Goal: Leave review/rating: Share an evaluation or opinion about a product, service, or content

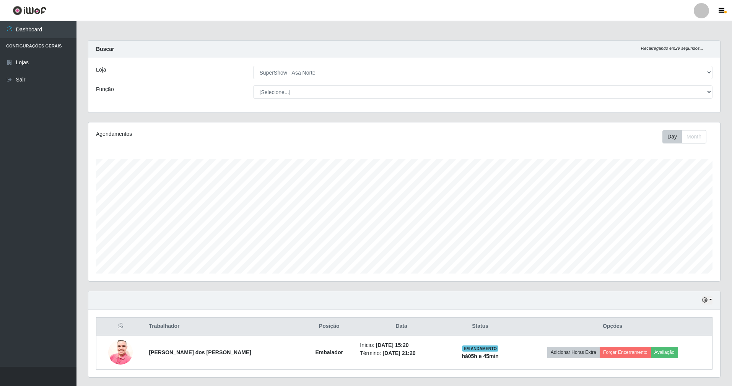
select select "71"
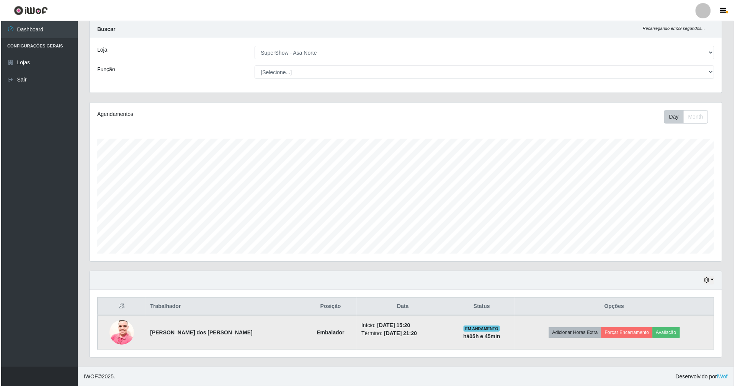
scroll to position [159, 632]
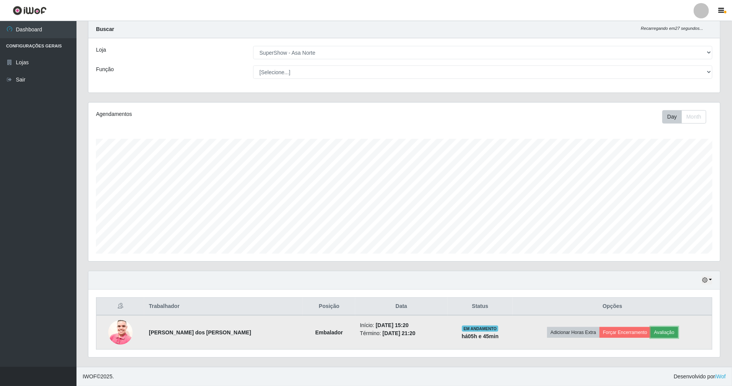
click at [669, 334] on button "Avaliação" at bounding box center [664, 332] width 27 height 11
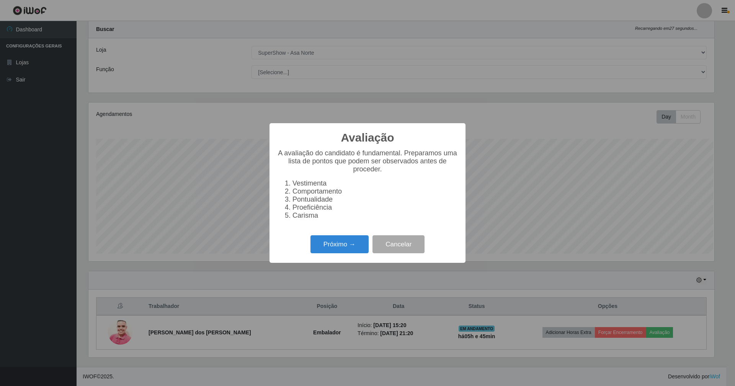
scroll to position [159, 625]
click at [338, 249] on button "Próximo →" at bounding box center [339, 244] width 58 height 18
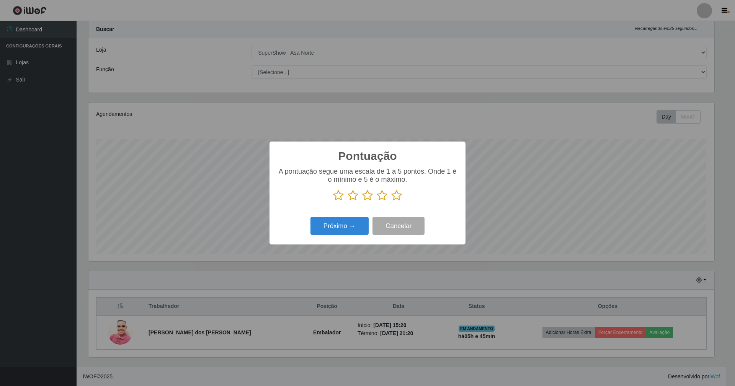
drag, startPoint x: 397, startPoint y: 195, endPoint x: 369, endPoint y: 227, distance: 42.3
click at [395, 201] on icon at bounding box center [396, 195] width 11 height 11
click at [391, 201] on input "radio" at bounding box center [391, 201] width 0 height 0
click at [357, 232] on button "Próximo →" at bounding box center [339, 226] width 58 height 18
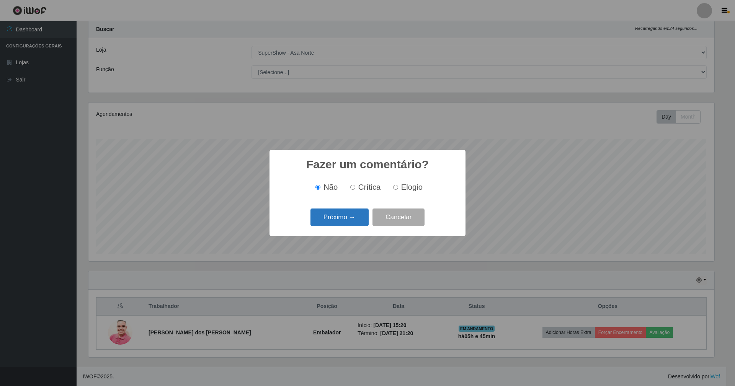
click at [354, 221] on button "Próximo →" at bounding box center [339, 218] width 58 height 18
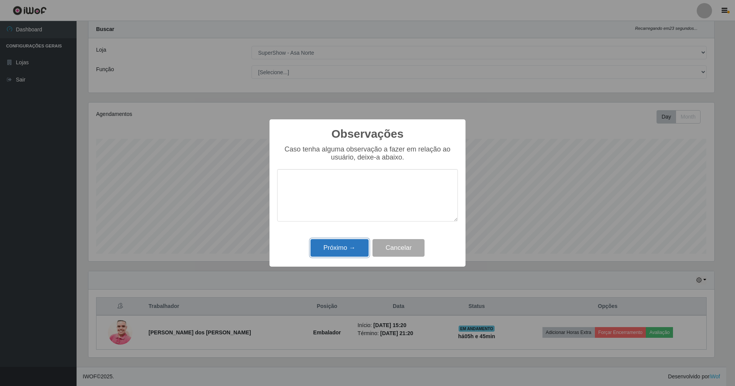
click at [349, 247] on button "Próximo →" at bounding box center [339, 248] width 58 height 18
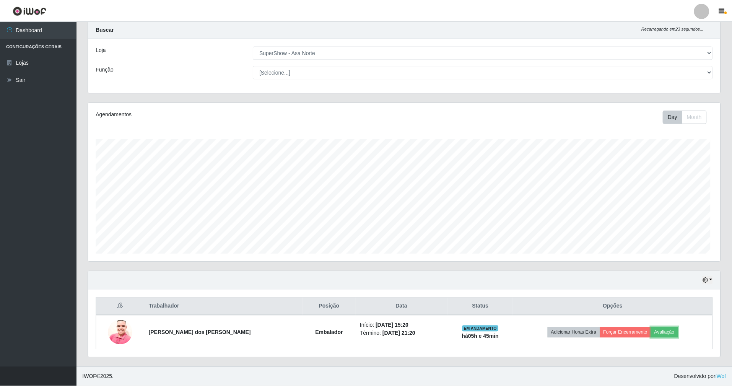
scroll to position [159, 632]
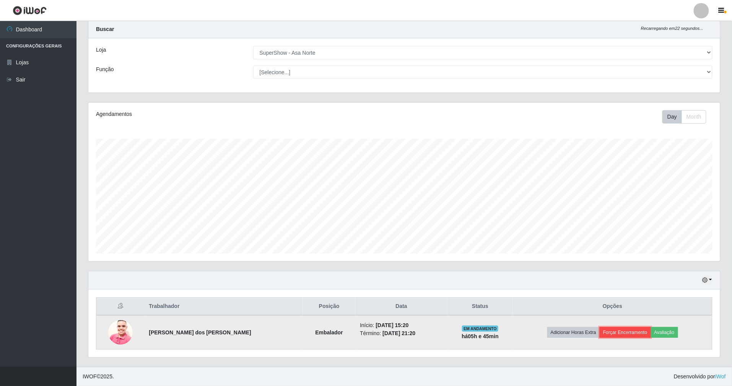
click at [624, 328] on button "Forçar Encerramento" at bounding box center [625, 332] width 51 height 11
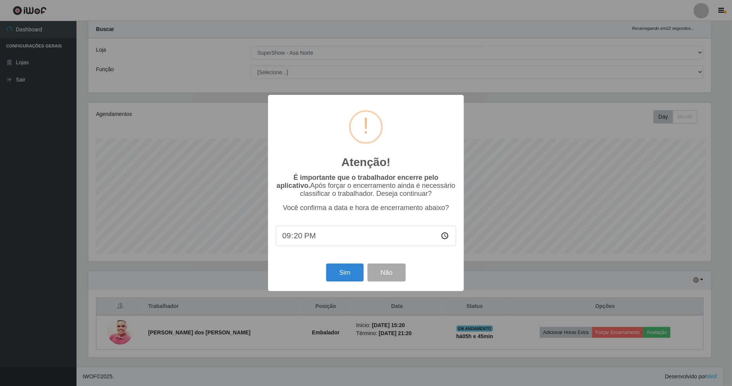
scroll to position [159, 625]
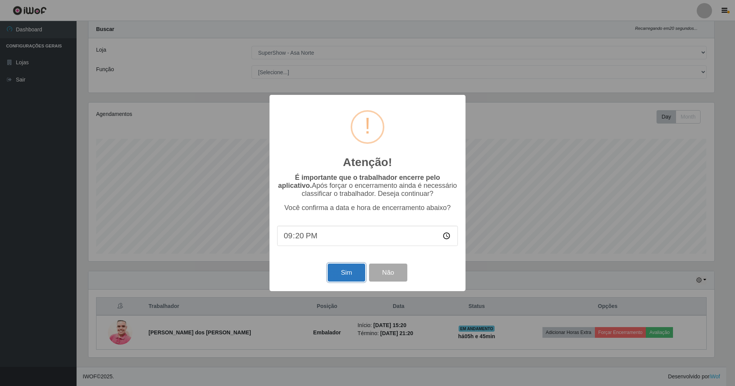
click at [343, 275] on button "Sim" at bounding box center [346, 273] width 37 height 18
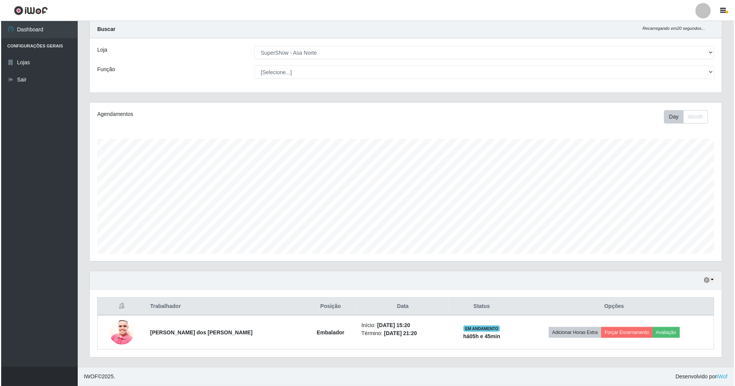
scroll to position [159, 634]
